Goal: Find specific page/section: Find specific page/section

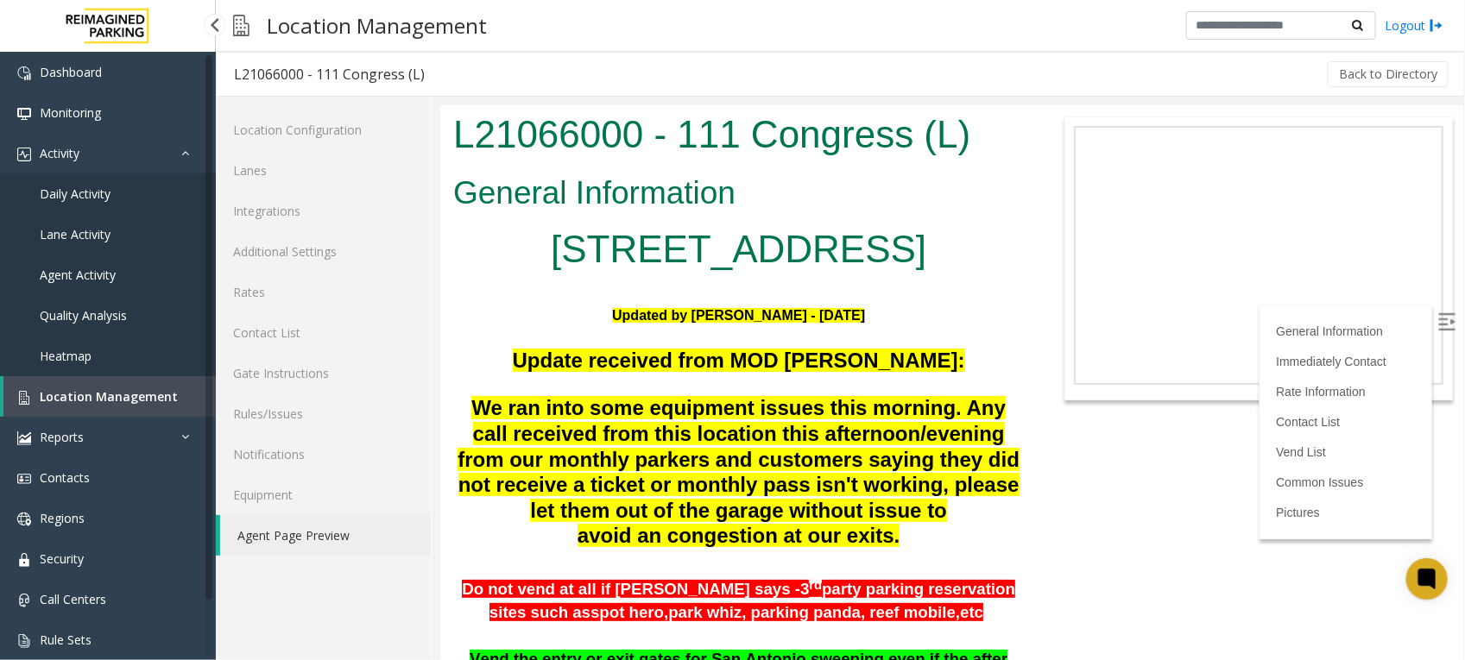
scroll to position [863, 0]
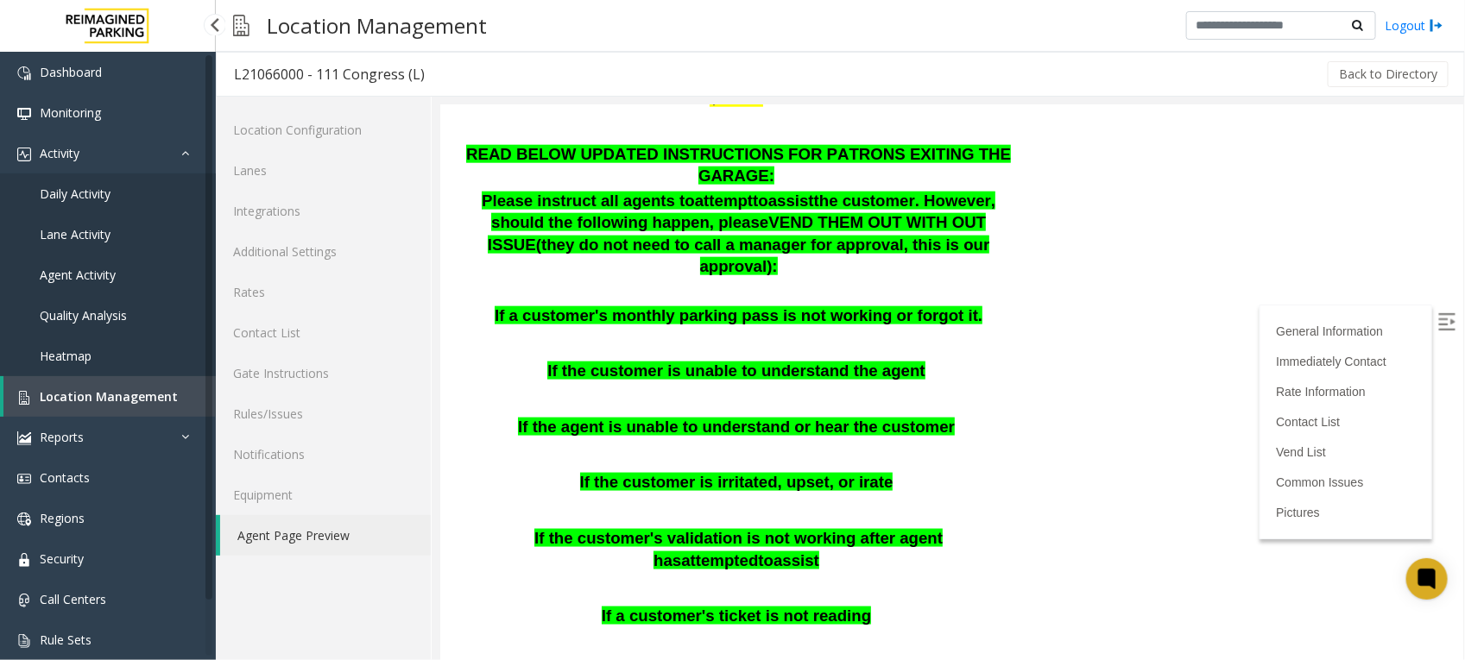
drag, startPoint x: 0, startPoint y: 0, endPoint x: 117, endPoint y: 393, distance: 409.7
click at [117, 393] on span "Location Management" at bounding box center [109, 396] width 138 height 16
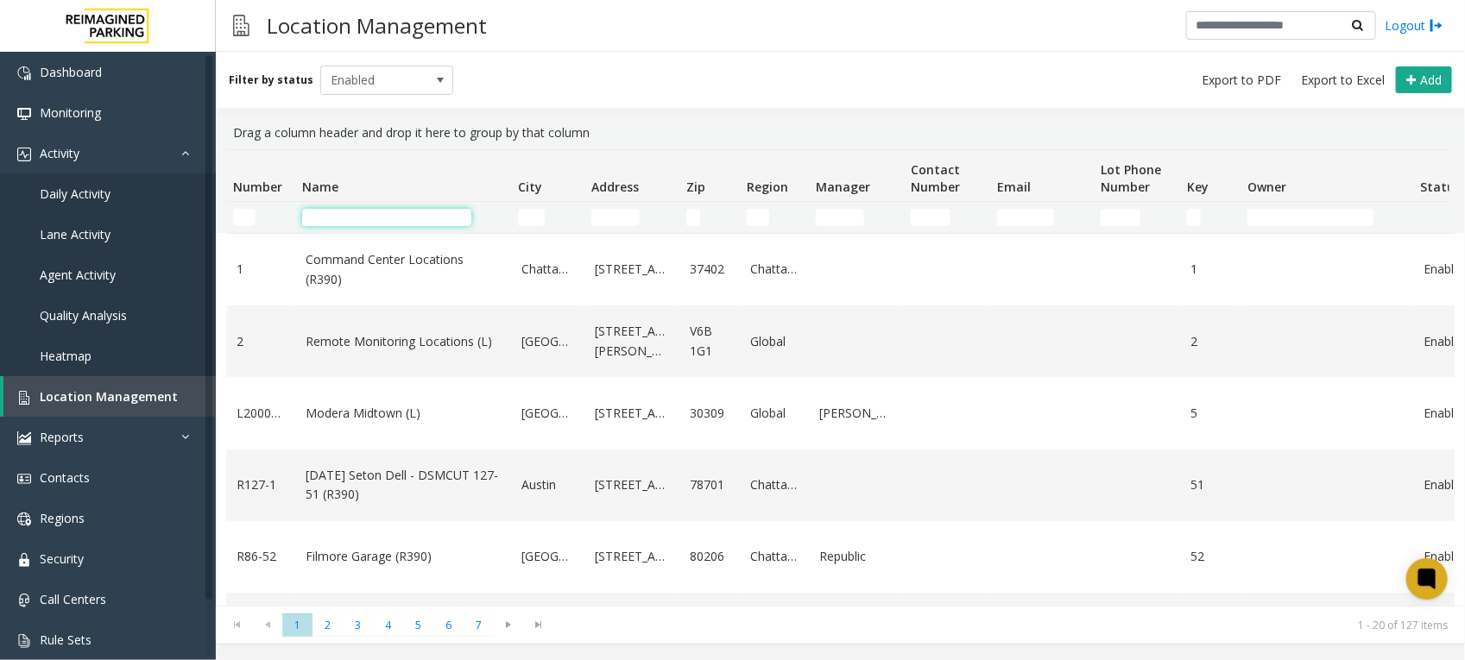
click at [359, 223] on input "Name Filter" at bounding box center [386, 217] width 169 height 17
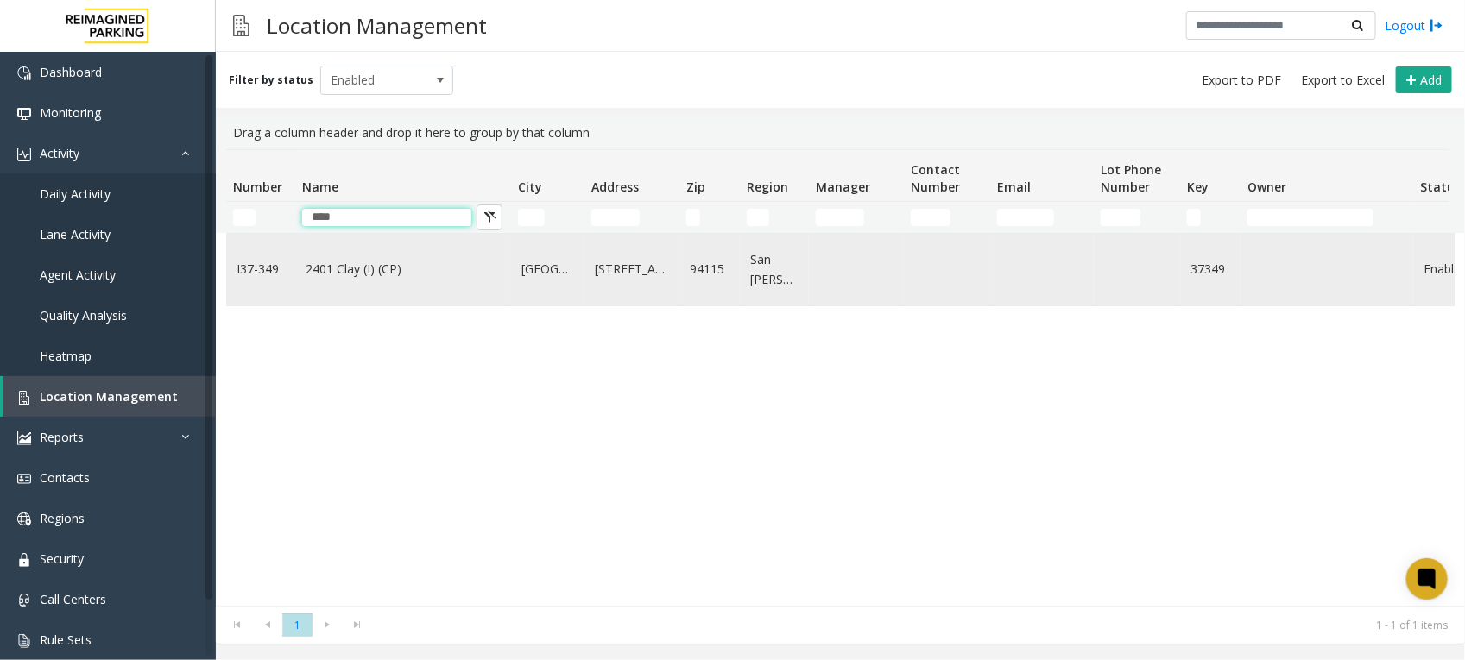
type input "****"
click at [358, 274] on link "2401 Clay (I) (CP)" at bounding box center [403, 269] width 195 height 19
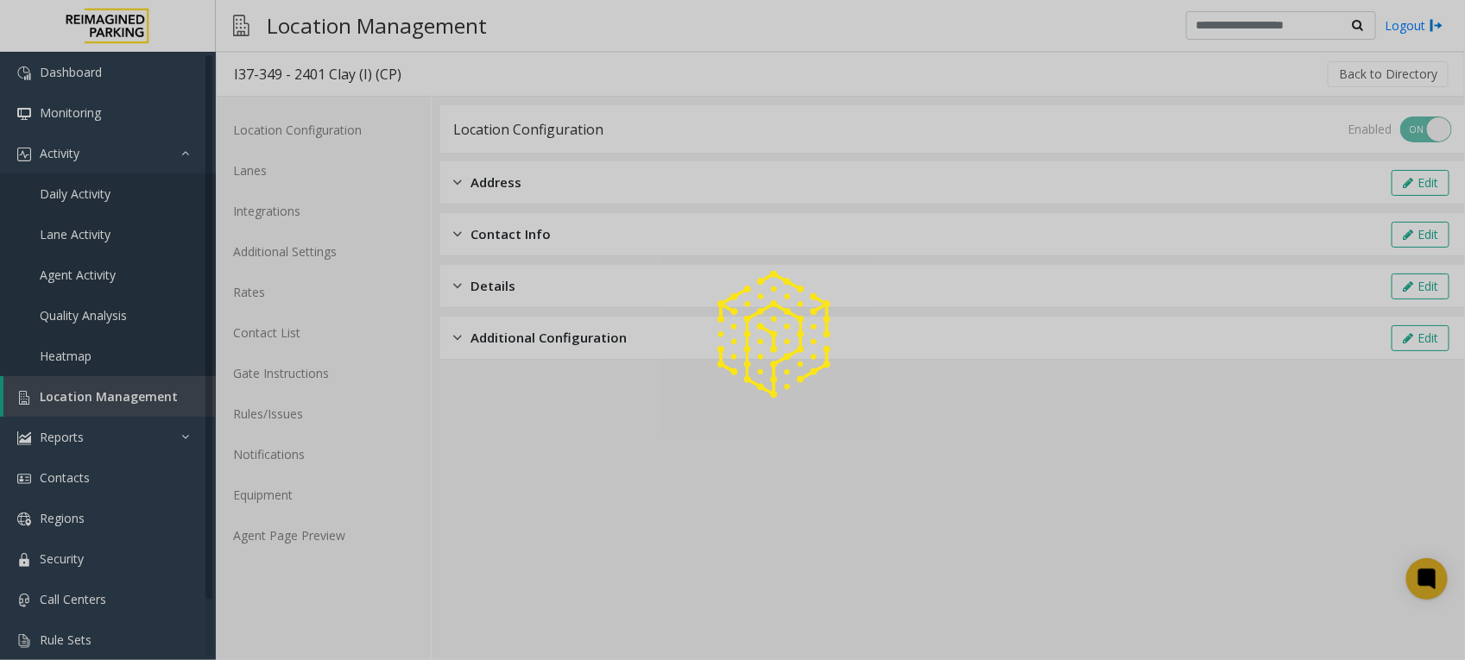
click at [325, 544] on div at bounding box center [732, 330] width 1465 height 660
click at [320, 533] on div at bounding box center [732, 330] width 1465 height 660
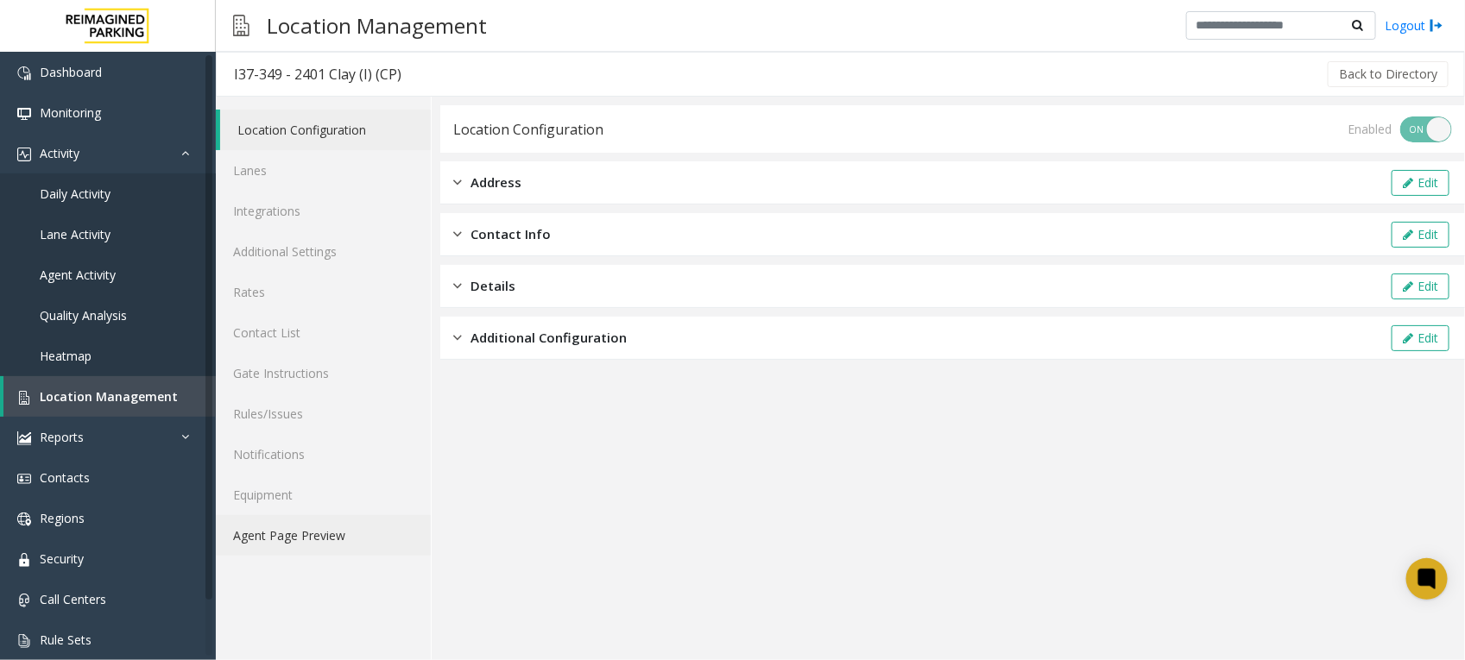
click at [320, 533] on link "Agent Page Preview" at bounding box center [323, 535] width 215 height 41
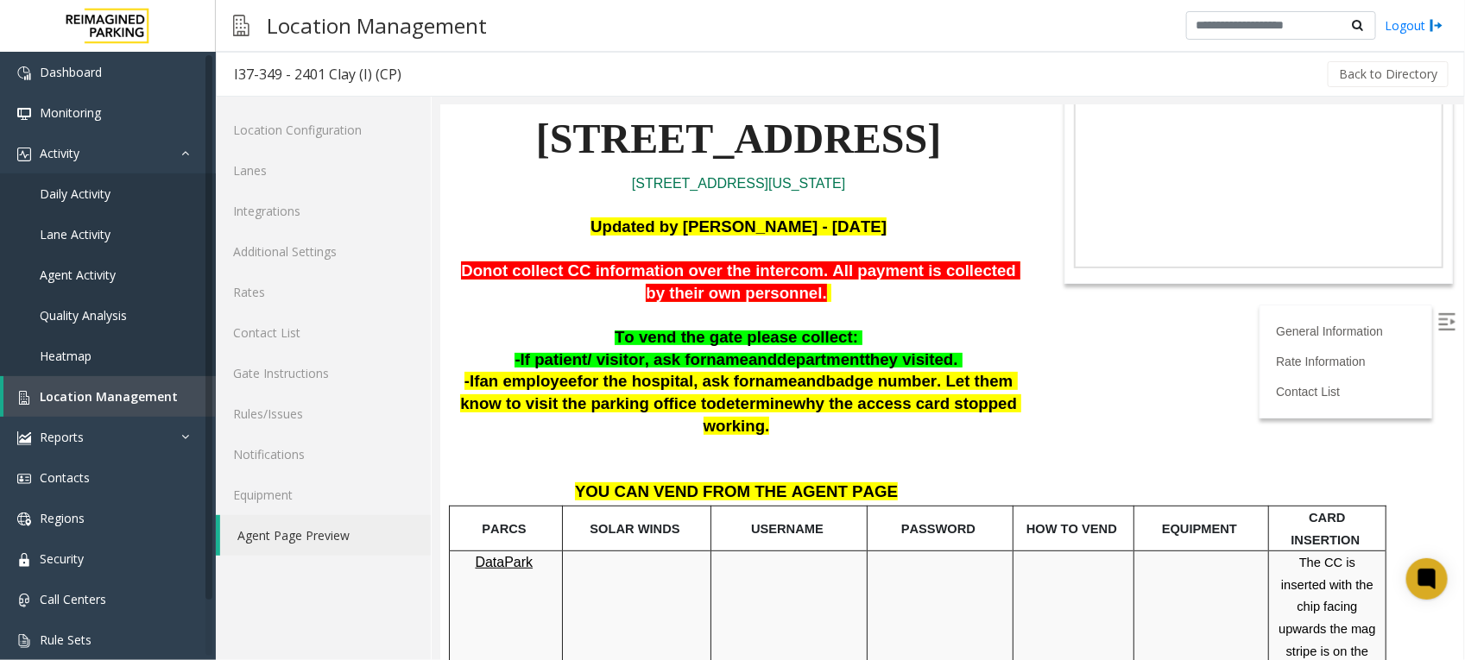
scroll to position [108, 0]
